Goal: Information Seeking & Learning: Learn about a topic

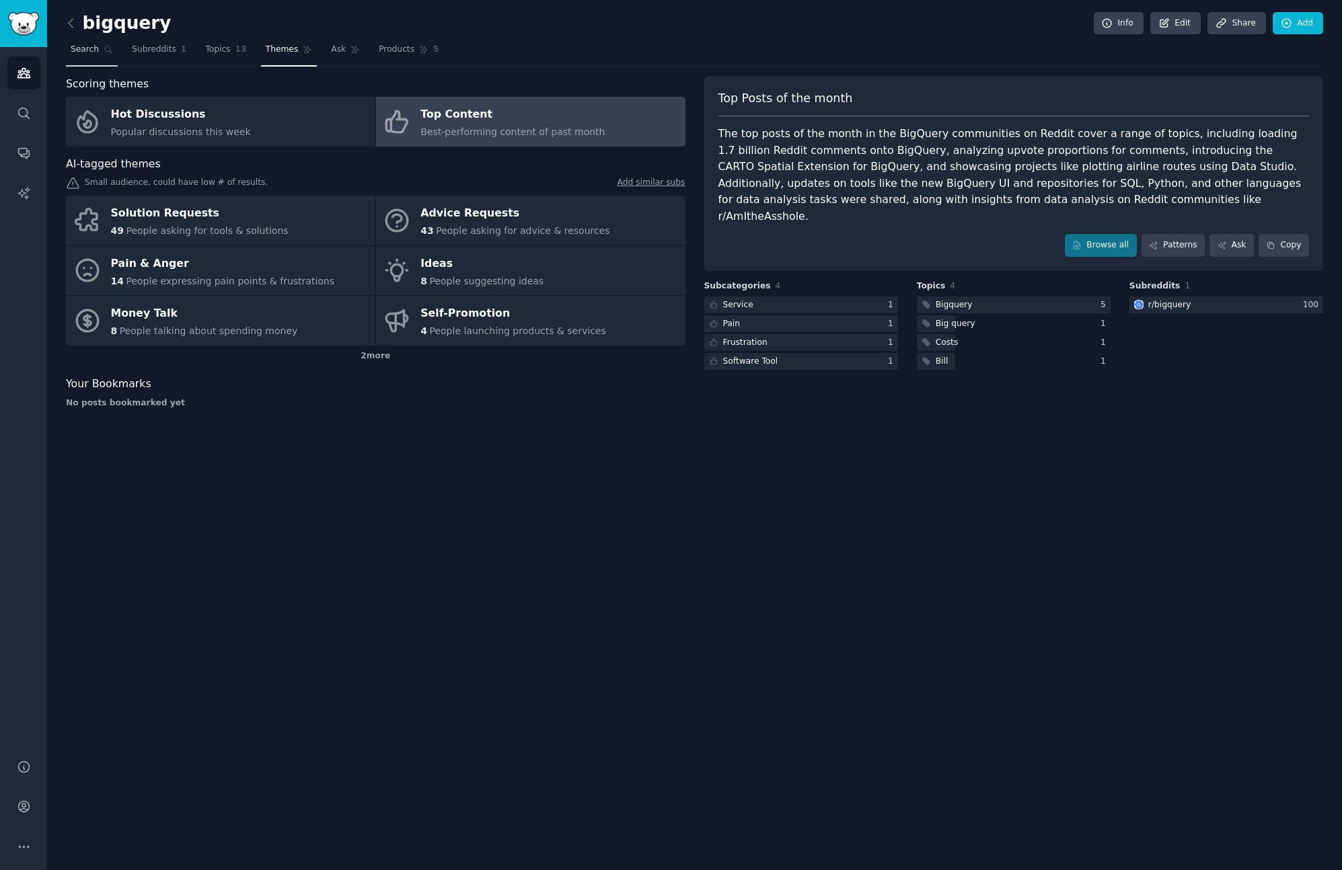
click at [87, 42] on link "Search" at bounding box center [92, 53] width 52 height 28
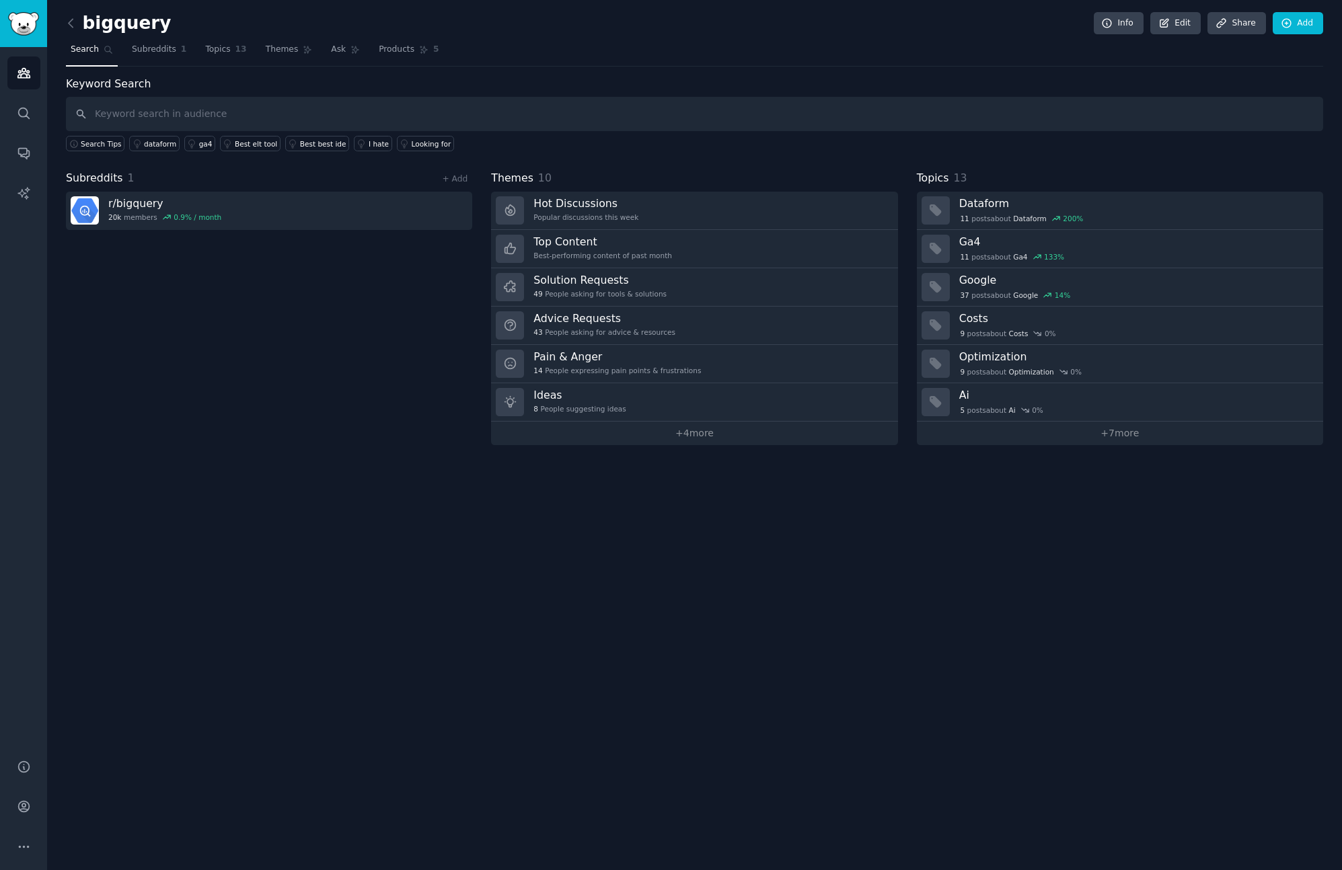
click at [232, 330] on div "Subreddits 1 + Add r/ bigquery 20k members 0.9 % / month" at bounding box center [269, 307] width 406 height 275
click at [90, 143] on span "Search Tips" at bounding box center [101, 143] width 41 height 9
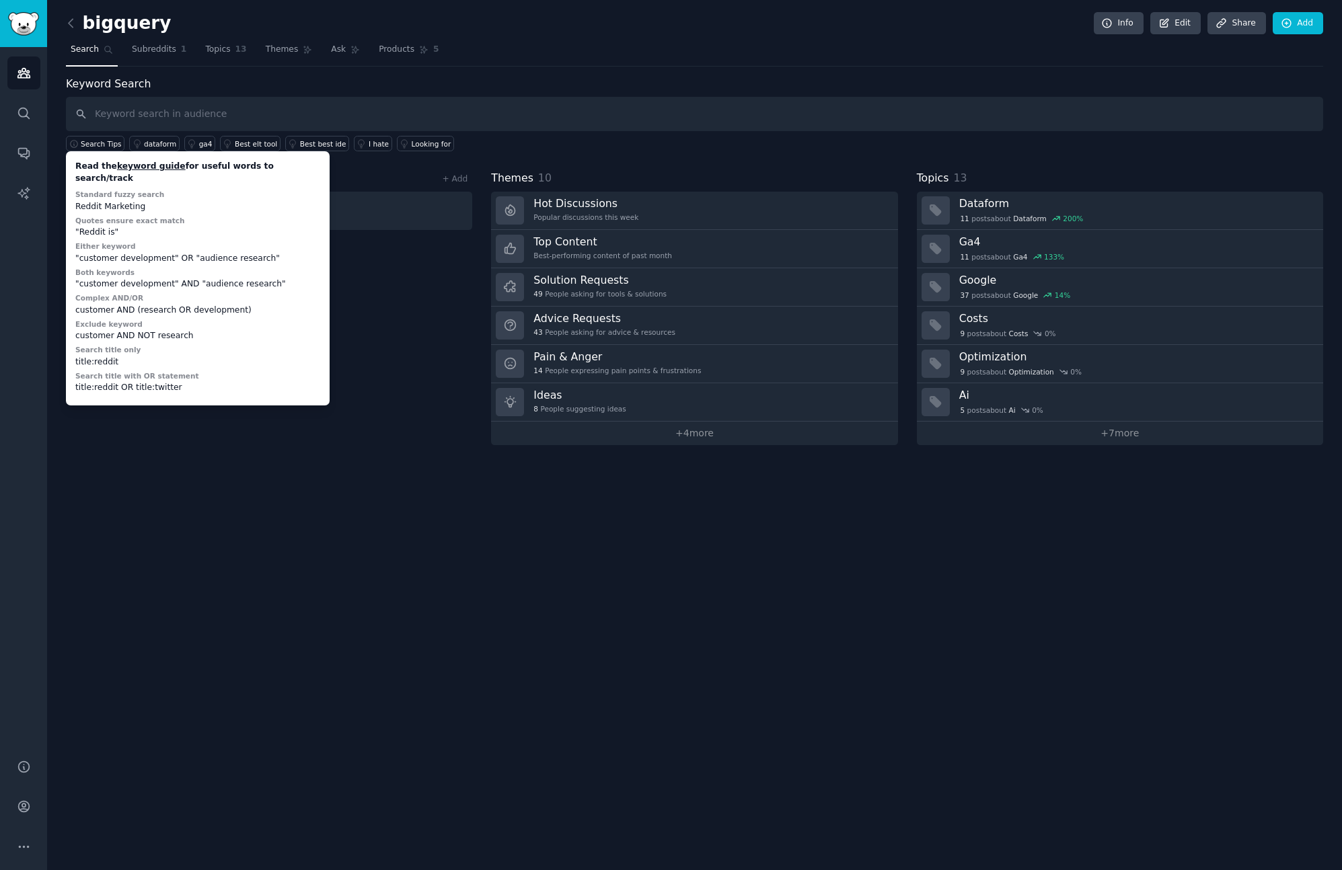
click at [488, 87] on div "Keyword Search Search Tips Read the keyword guide for useful words to search/tr…" at bounding box center [694, 114] width 1257 height 76
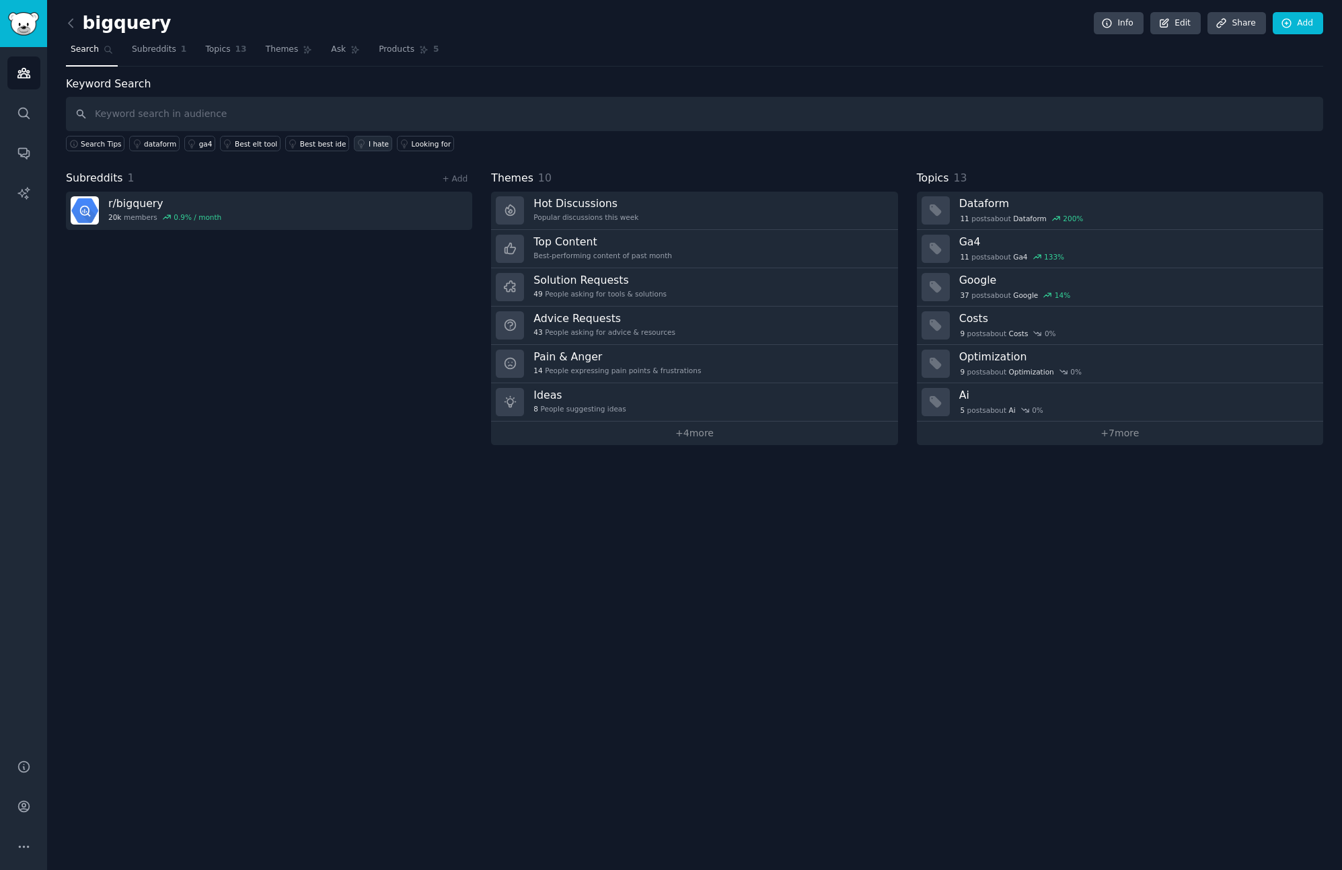
click at [369, 145] on div "I hate" at bounding box center [379, 143] width 20 height 9
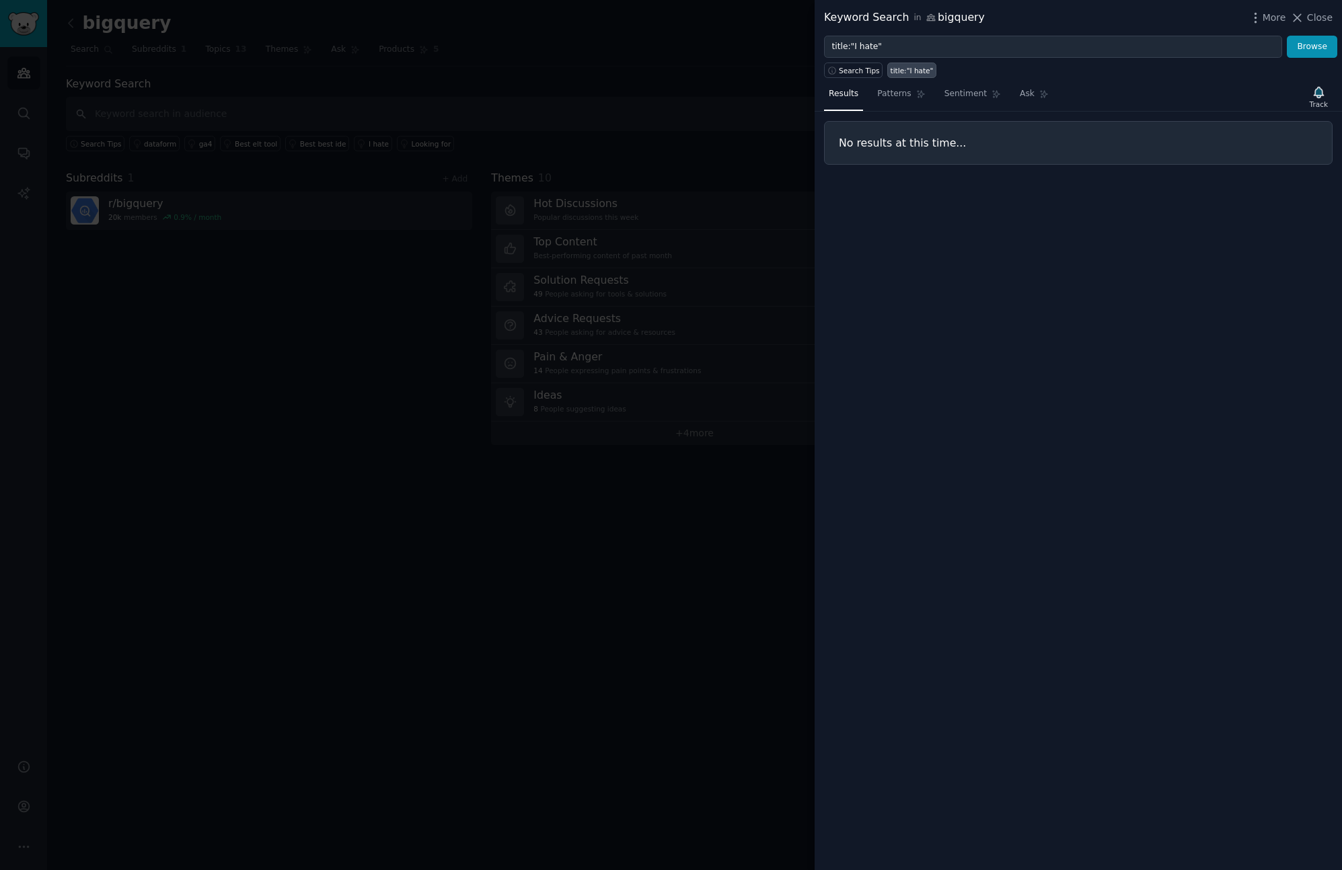
click at [529, 63] on div at bounding box center [671, 435] width 1342 height 870
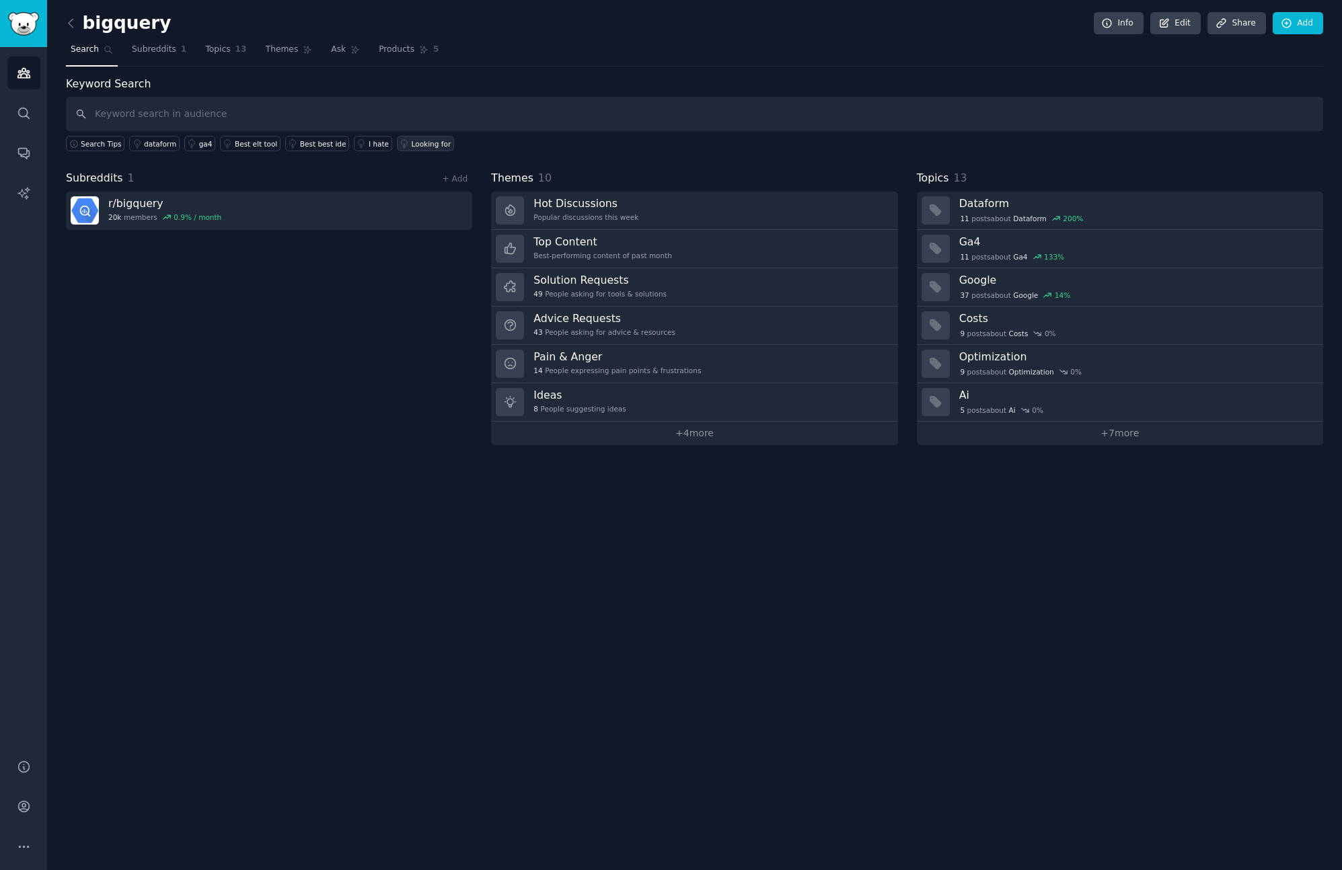
click at [429, 145] on div "Looking for" at bounding box center [432, 143] width 40 height 9
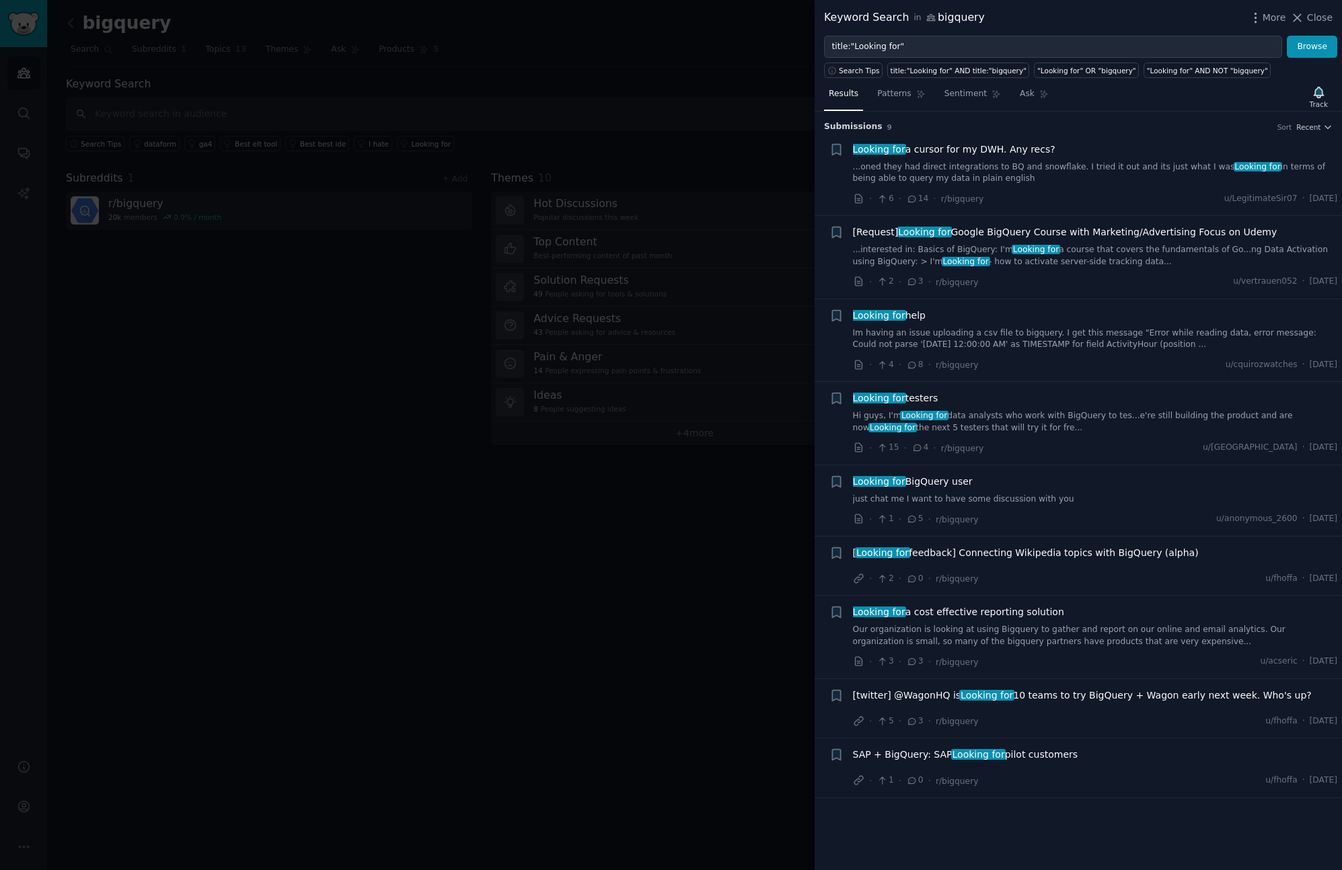
click at [389, 103] on div at bounding box center [671, 435] width 1342 height 870
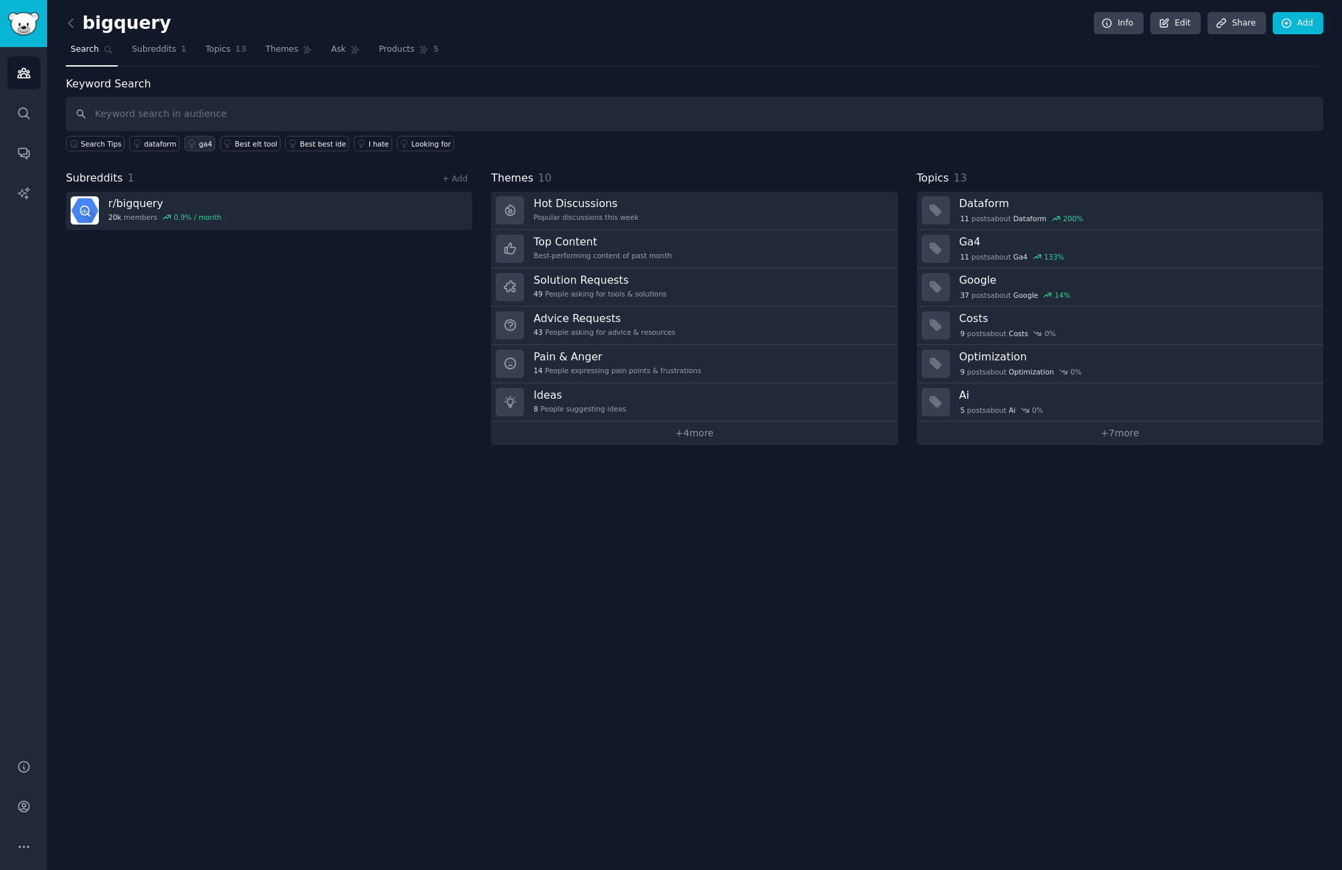
click at [206, 143] on div "ga4" at bounding box center [205, 143] width 13 height 9
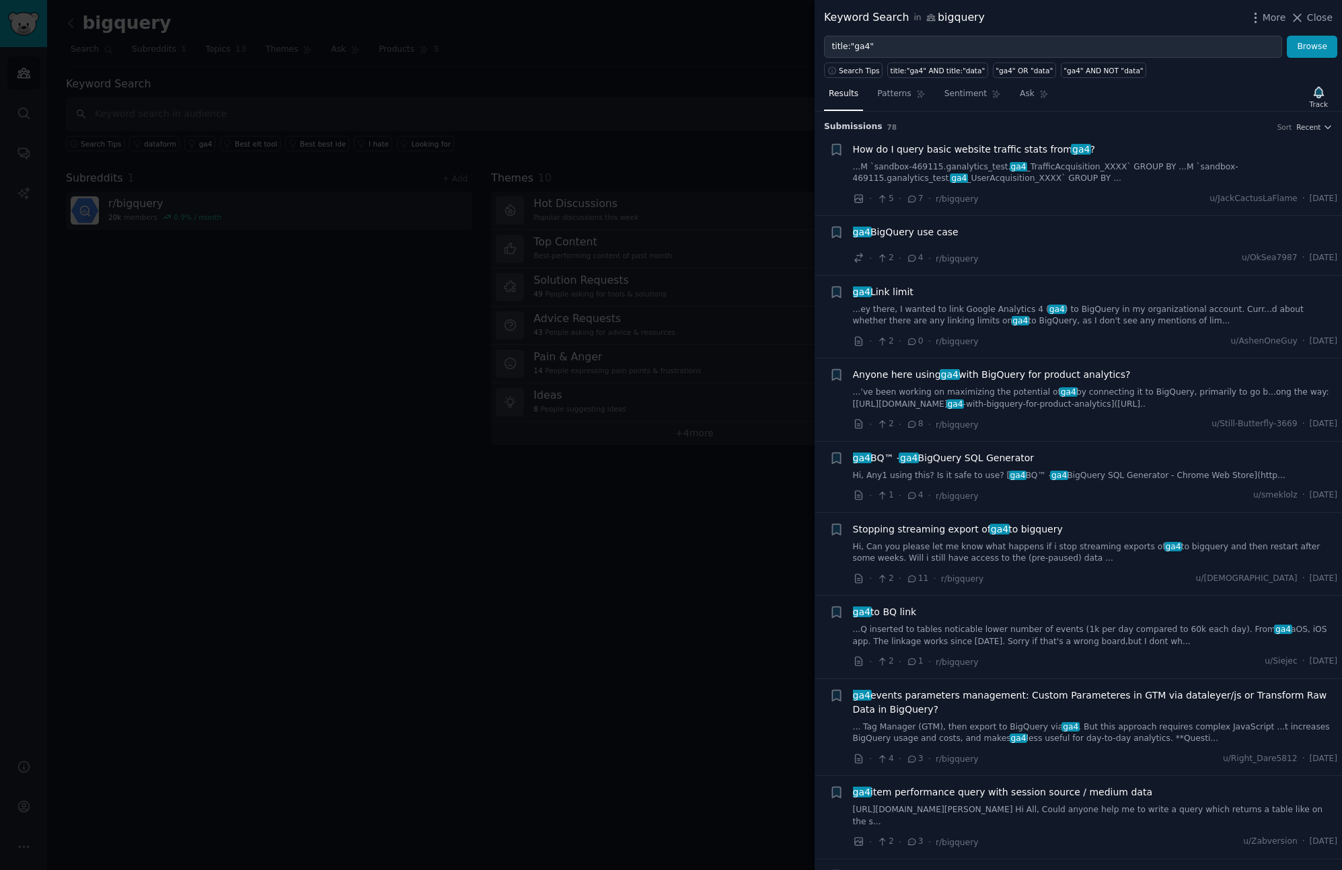
click at [432, 85] on div at bounding box center [671, 435] width 1342 height 870
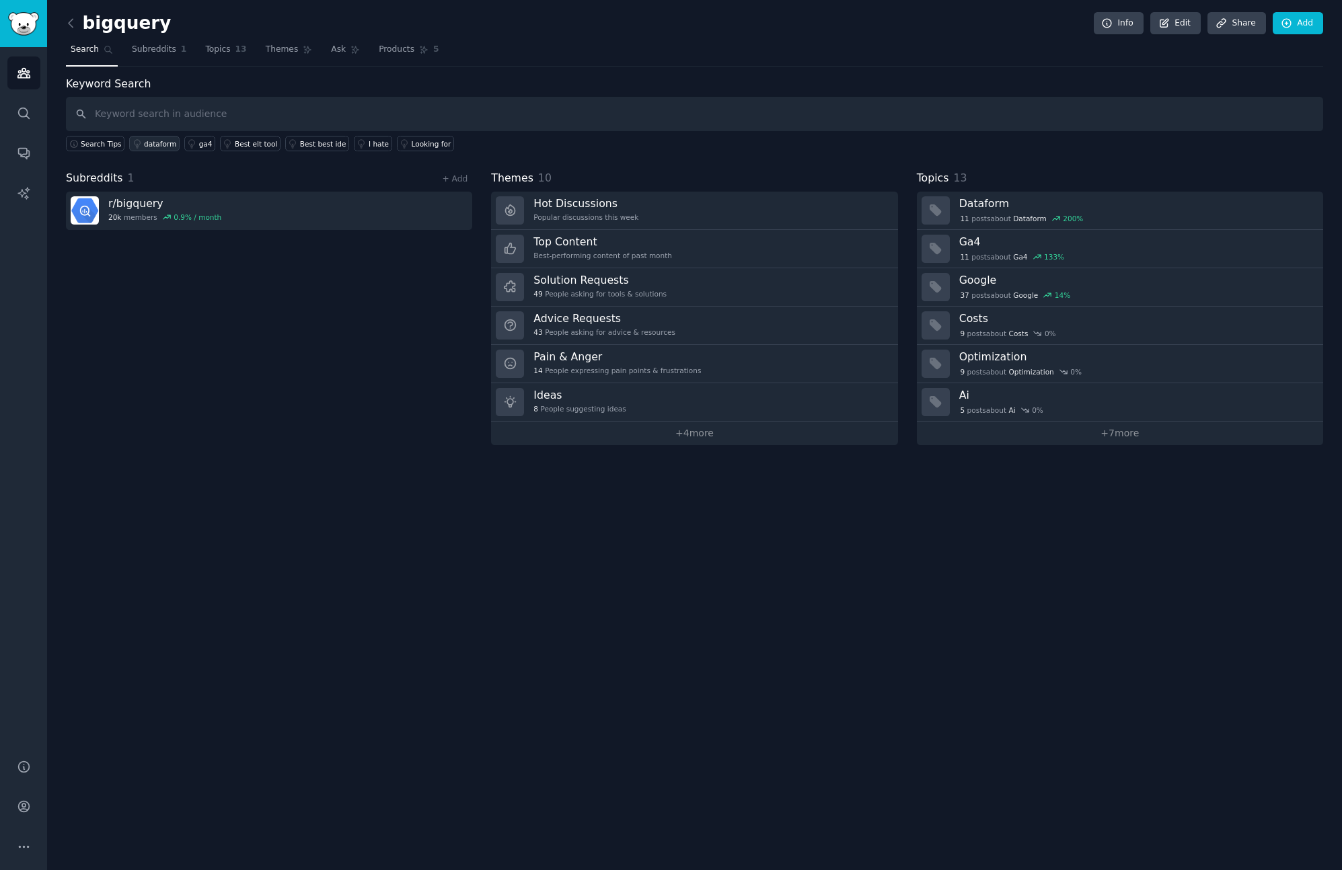
click at [145, 144] on div "dataform" at bounding box center [160, 143] width 32 height 9
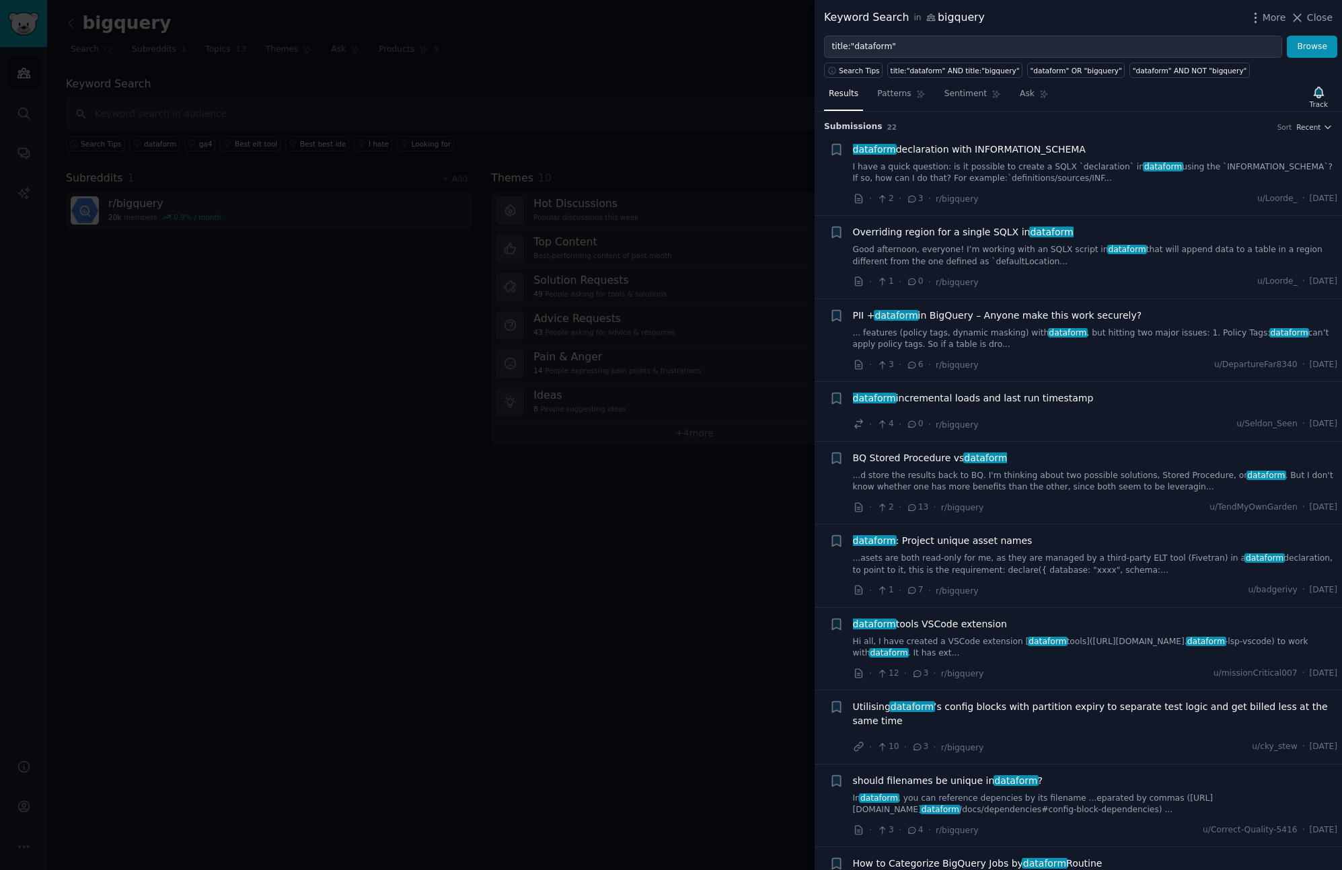
click at [298, 103] on div at bounding box center [671, 435] width 1342 height 870
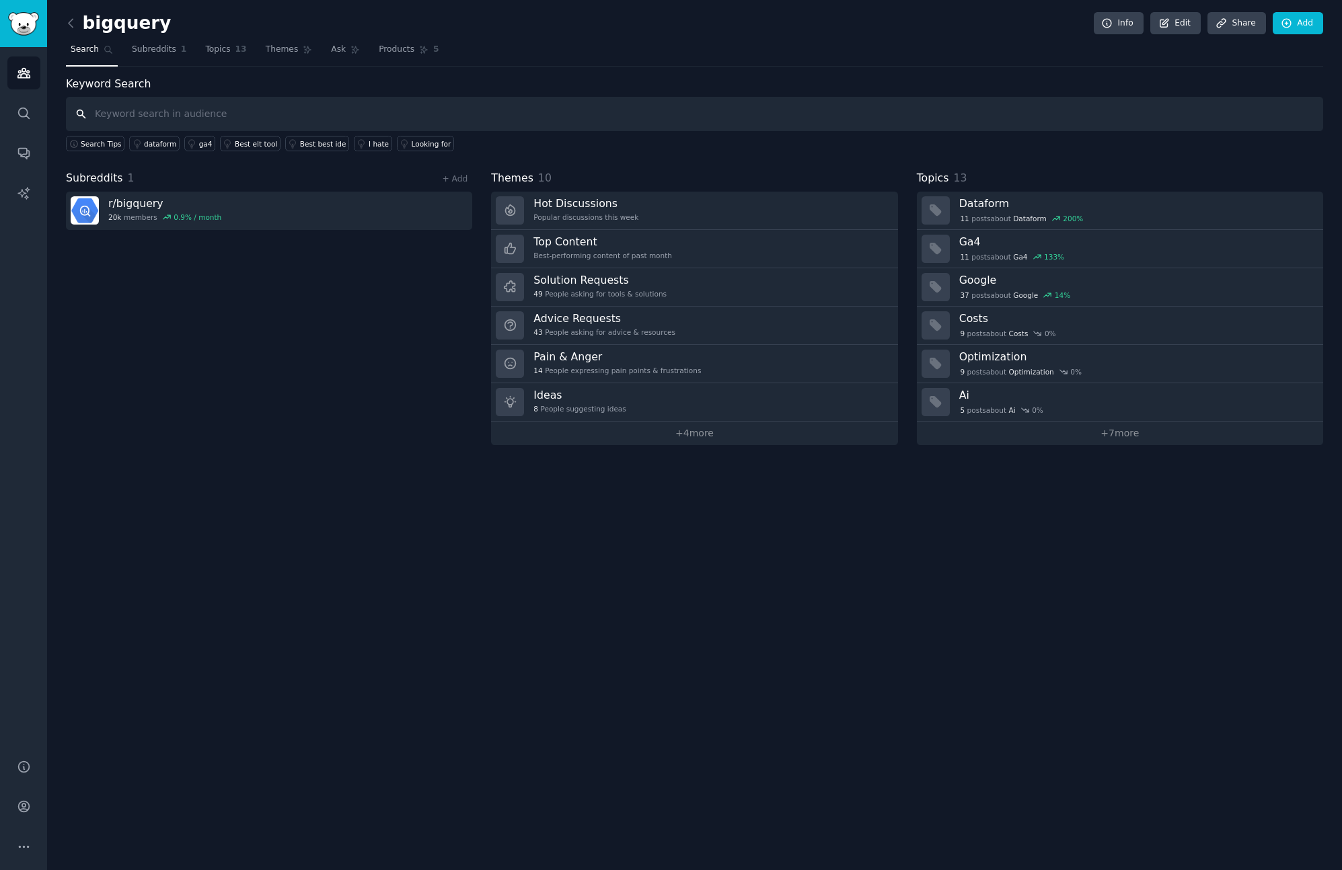
click at [165, 108] on input "text" at bounding box center [694, 114] width 1257 height 34
click at [163, 142] on div "dataform" at bounding box center [160, 143] width 32 height 9
